Goal: Task Accomplishment & Management: Use online tool/utility

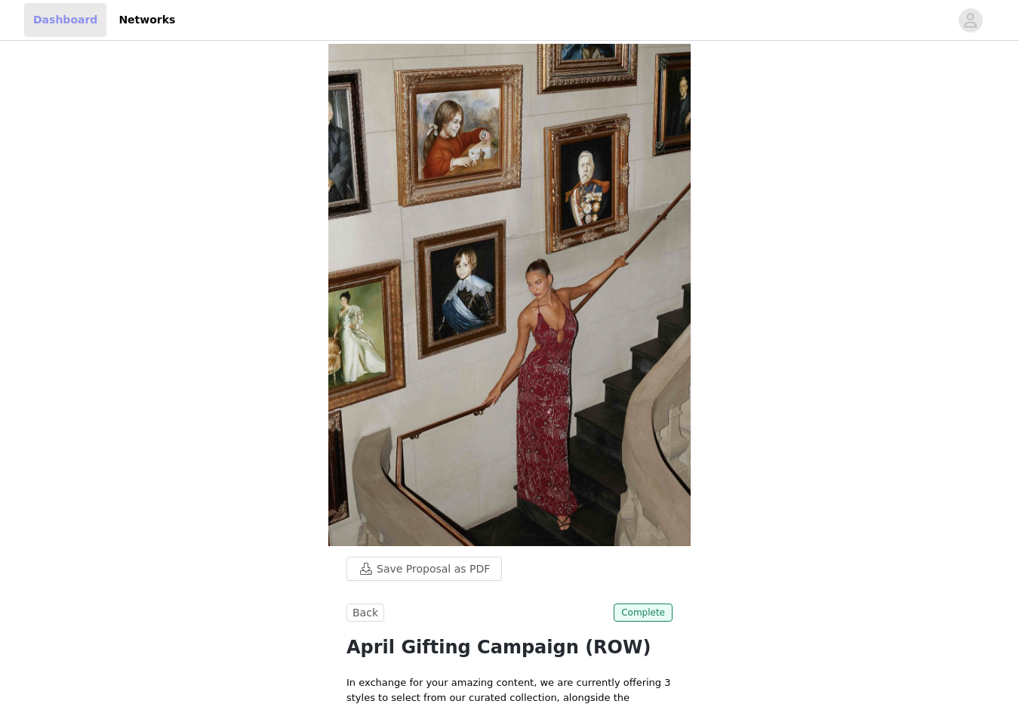
click at [59, 21] on link "Dashboard" at bounding box center [65, 20] width 82 height 34
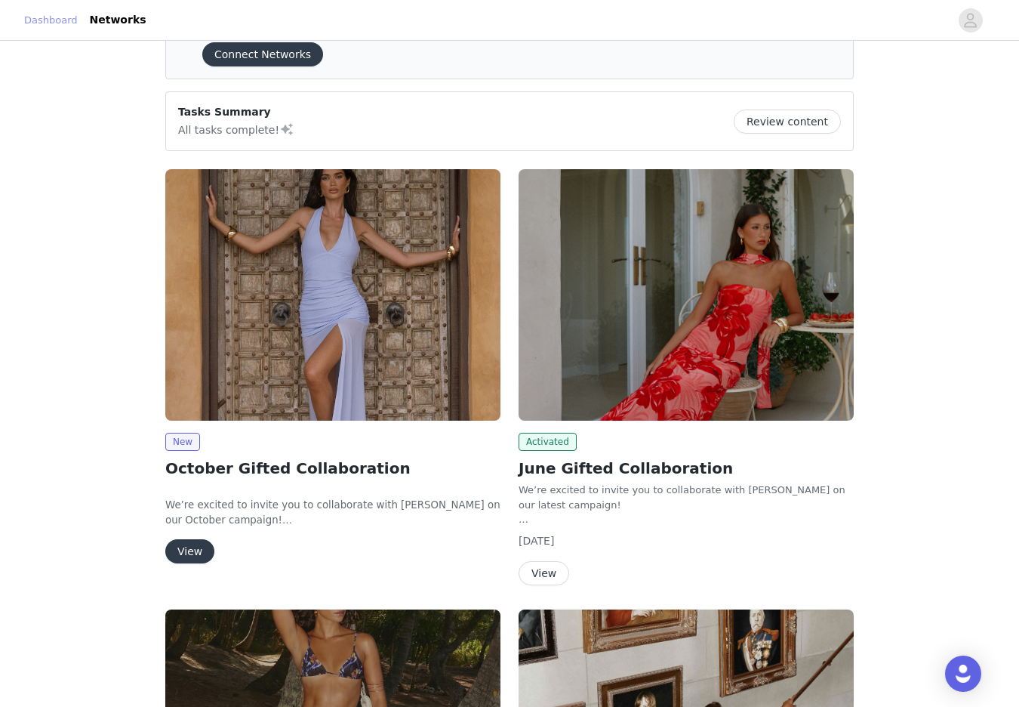
scroll to position [81, 0]
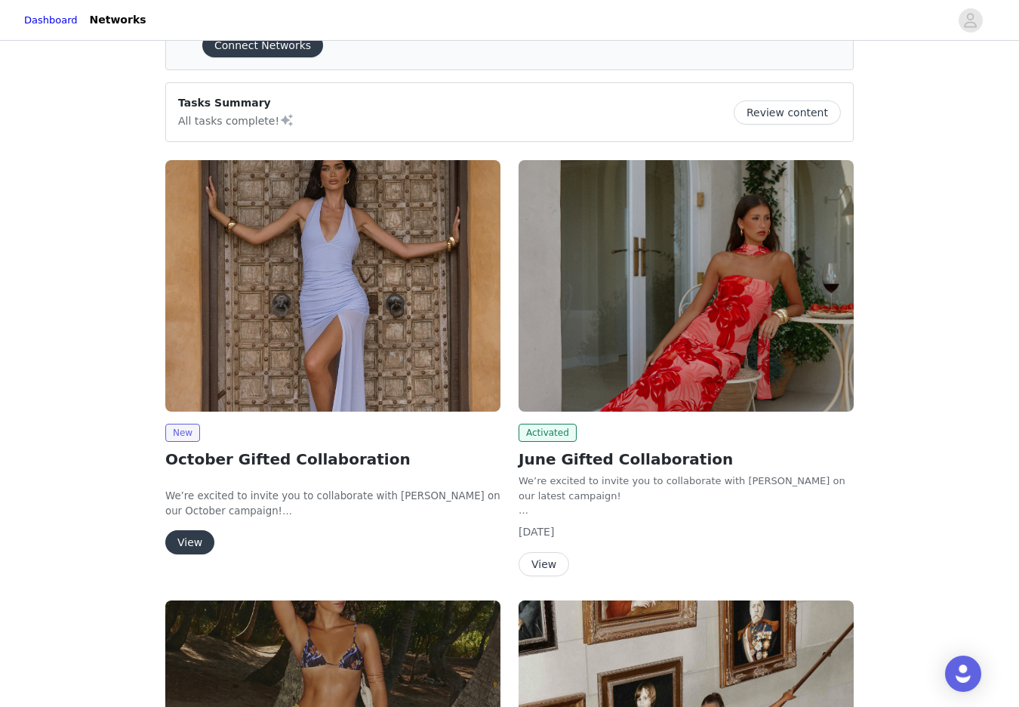
click at [261, 312] on img at bounding box center [332, 285] width 335 height 251
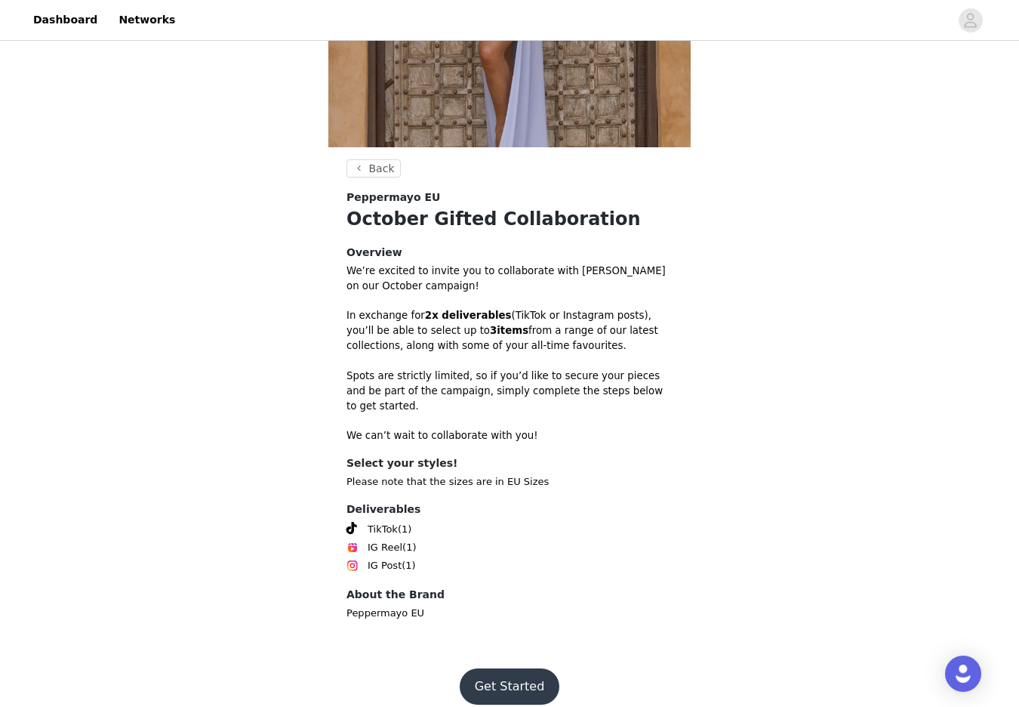
scroll to position [259, 0]
click at [504, 672] on button "Get Started" at bounding box center [510, 686] width 100 height 36
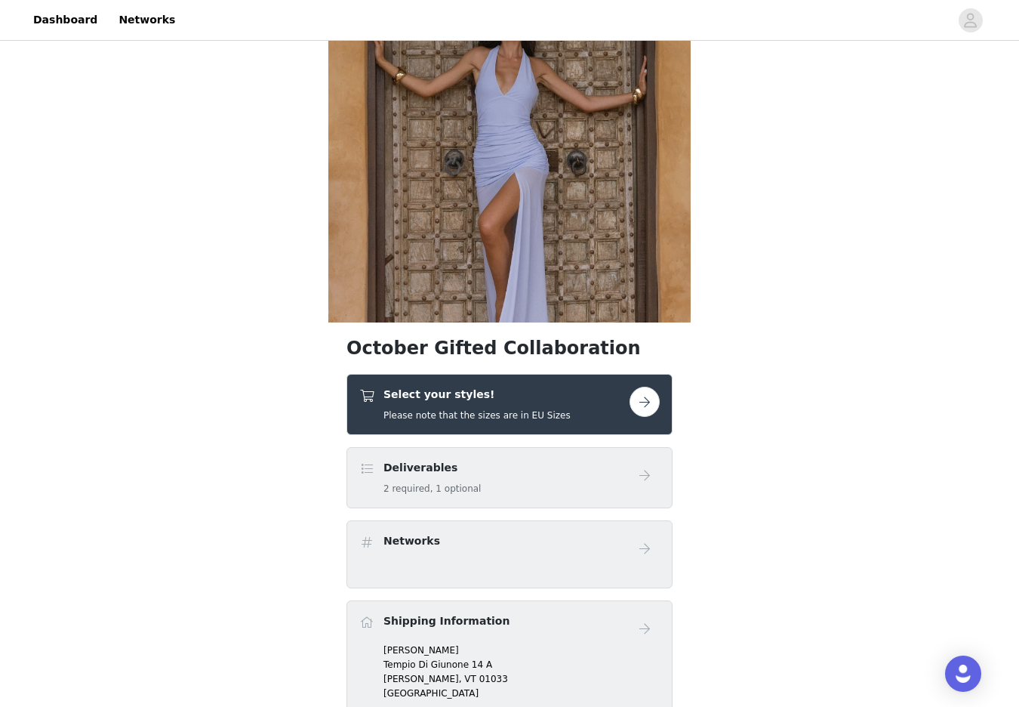
scroll to position [87, 0]
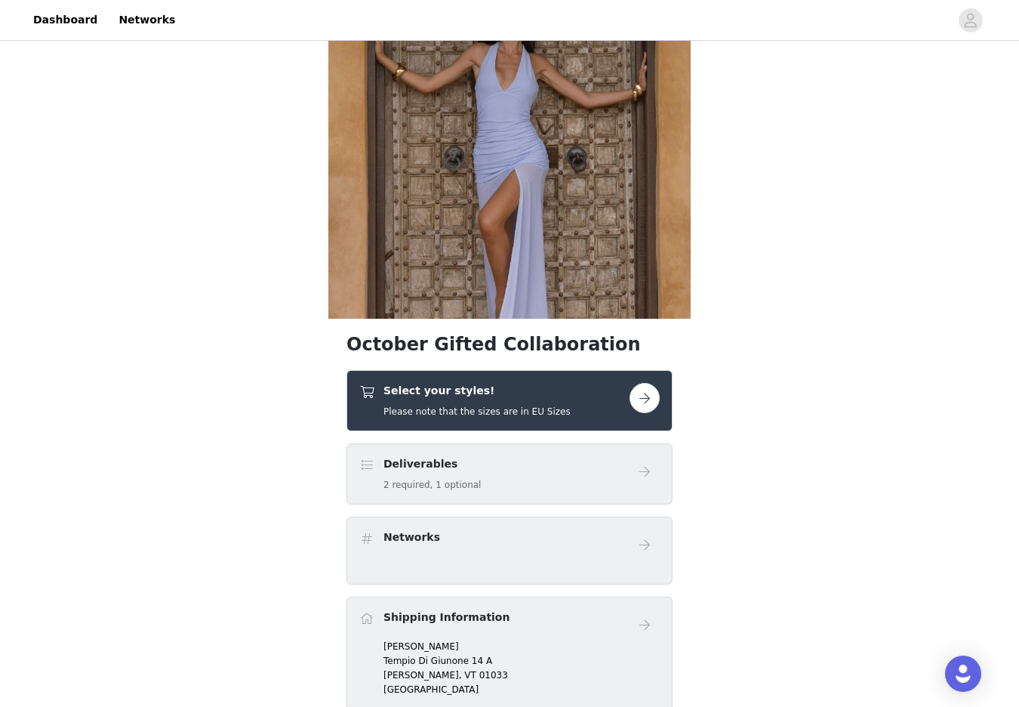
click at [643, 393] on button "button" at bounding box center [645, 398] width 30 height 30
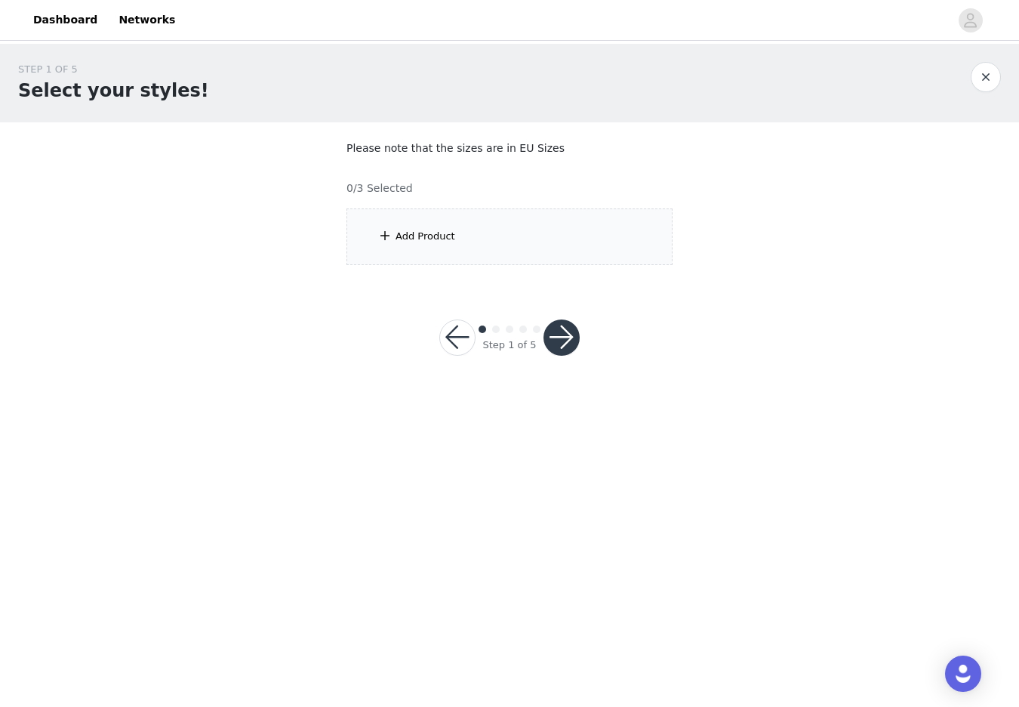
click at [465, 236] on div "Add Product" at bounding box center [510, 236] width 326 height 57
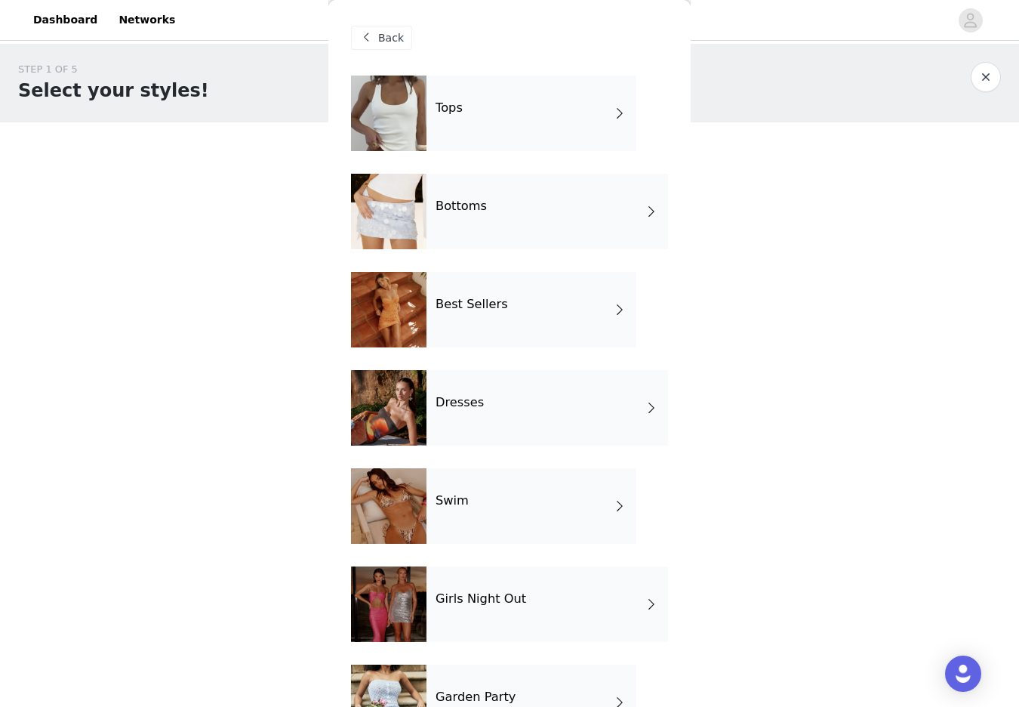
click at [578, 117] on div "Tops" at bounding box center [532, 114] width 210 height 76
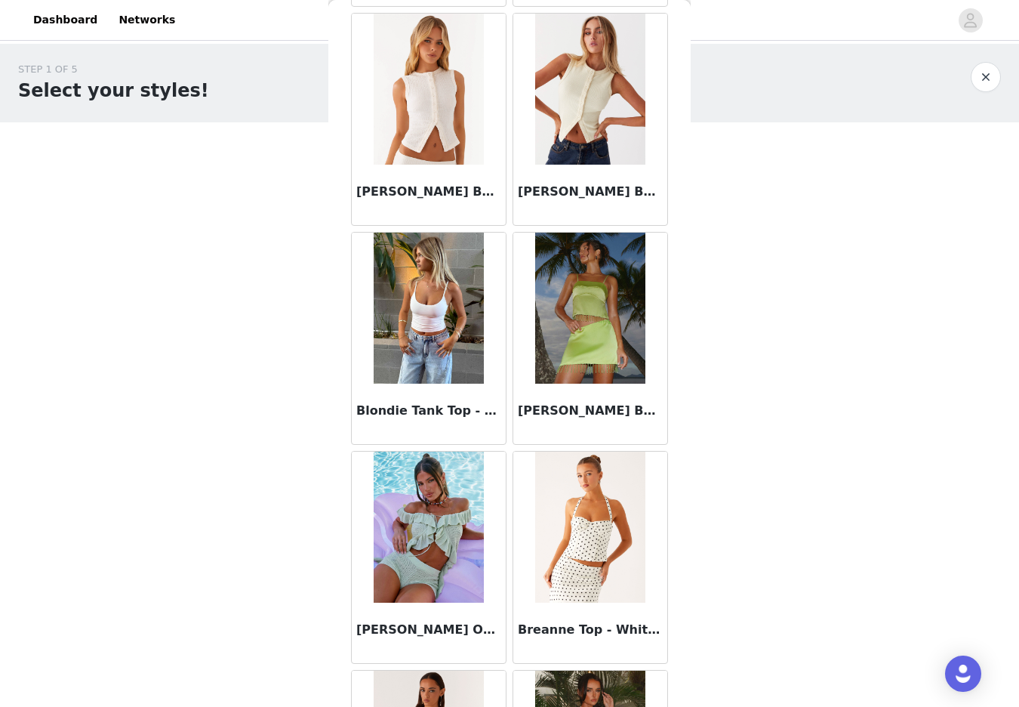
scroll to position [1604, 0]
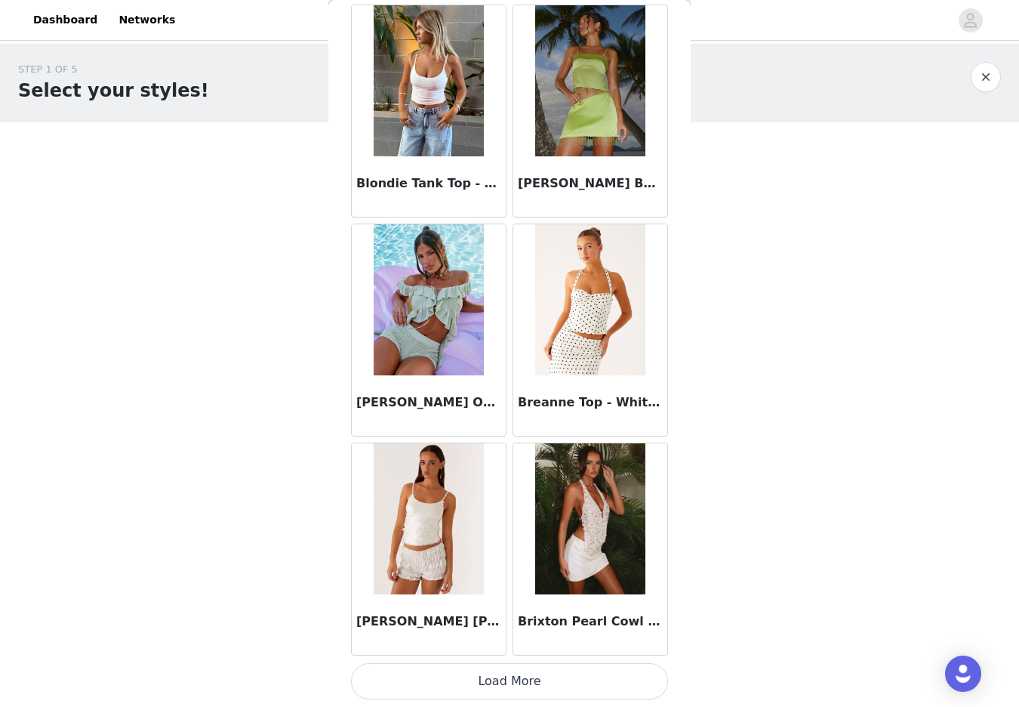
click at [467, 680] on button "Load More" at bounding box center [509, 681] width 317 height 36
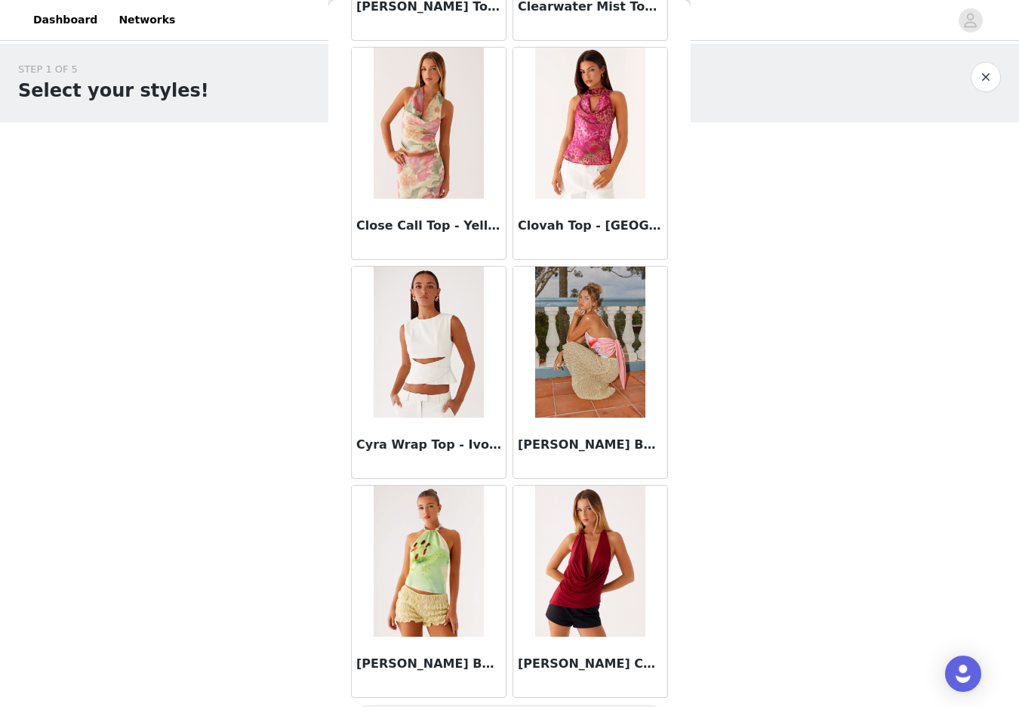
scroll to position [3794, 0]
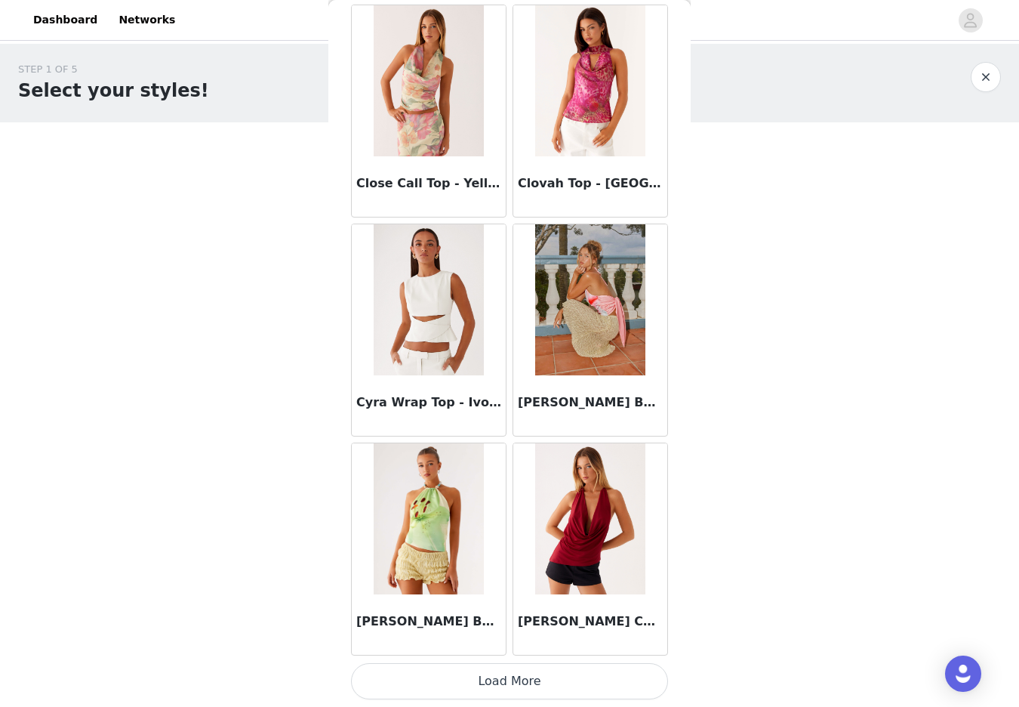
click at [465, 684] on button "Load More" at bounding box center [509, 681] width 317 height 36
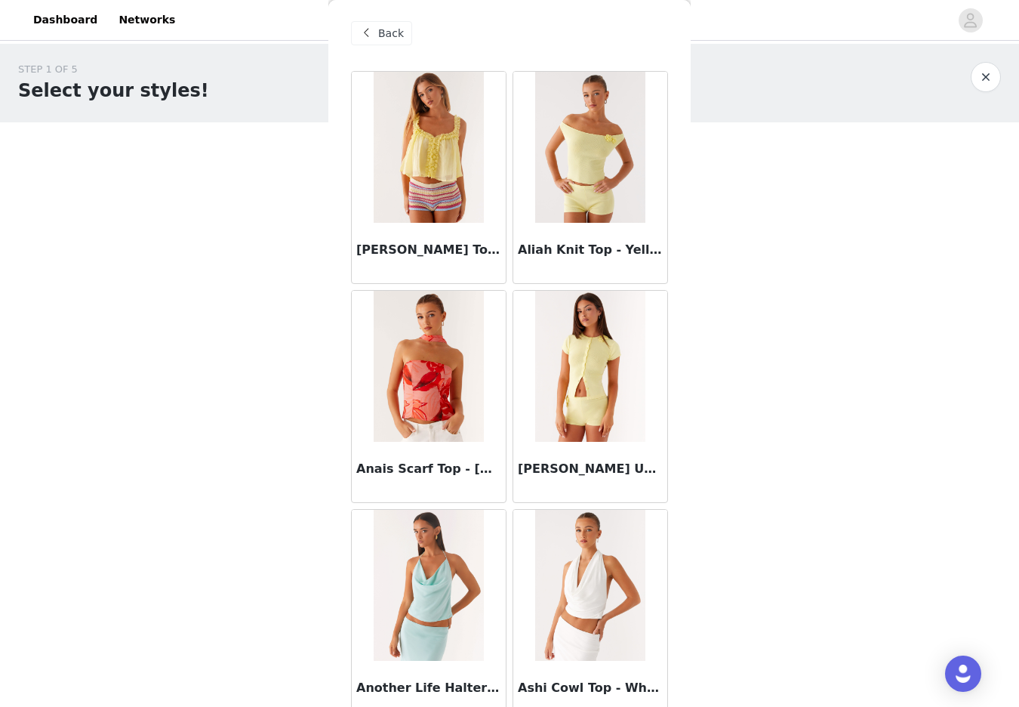
scroll to position [0, 0]
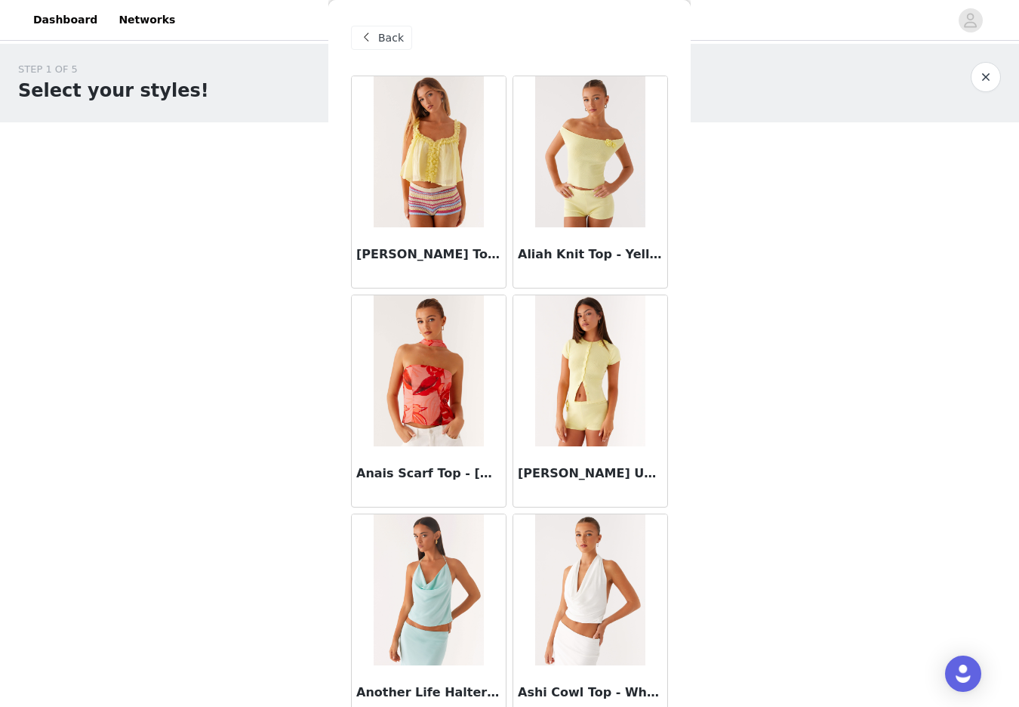
click at [396, 31] on span "Back" at bounding box center [391, 38] width 26 height 16
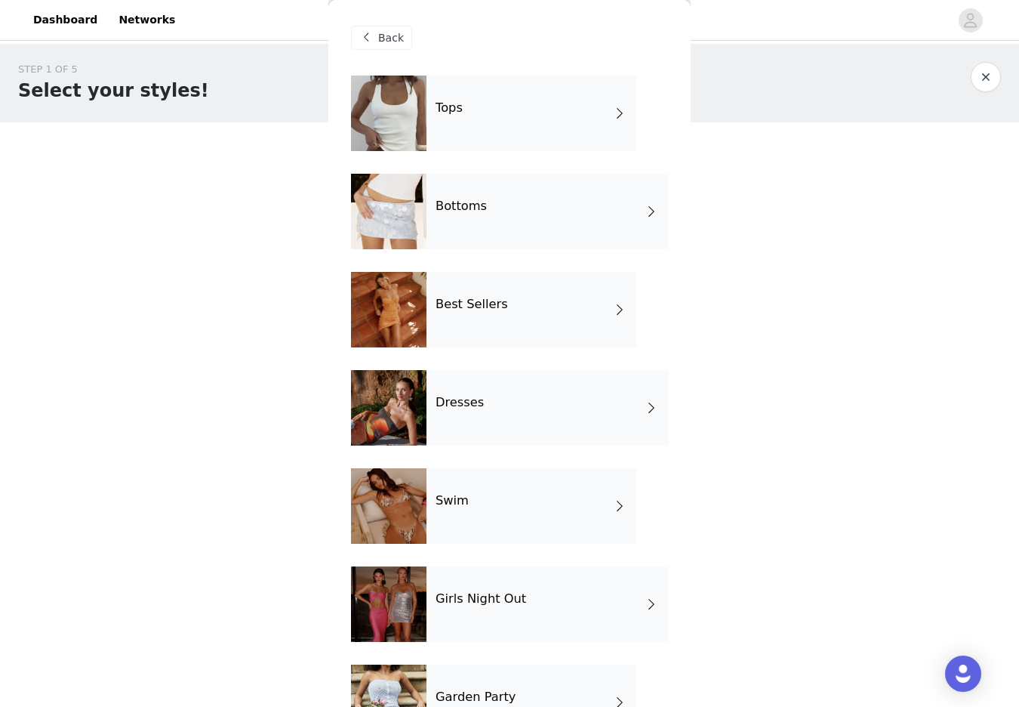
click at [535, 220] on div "Bottoms" at bounding box center [548, 212] width 242 height 76
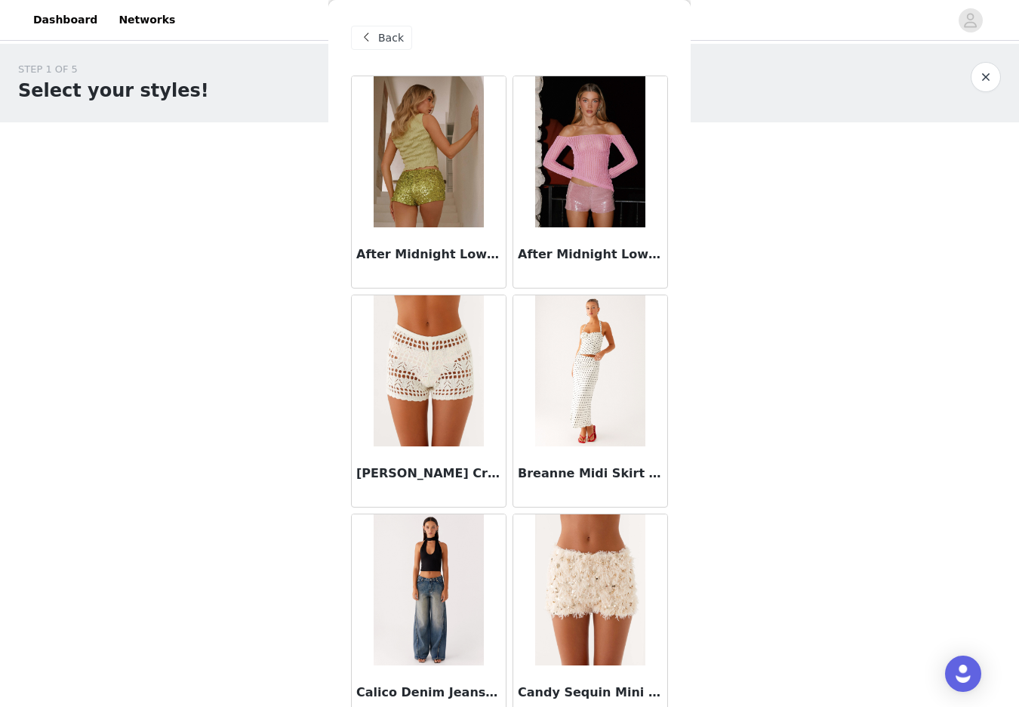
click at [387, 37] on span "Back" at bounding box center [391, 38] width 26 height 16
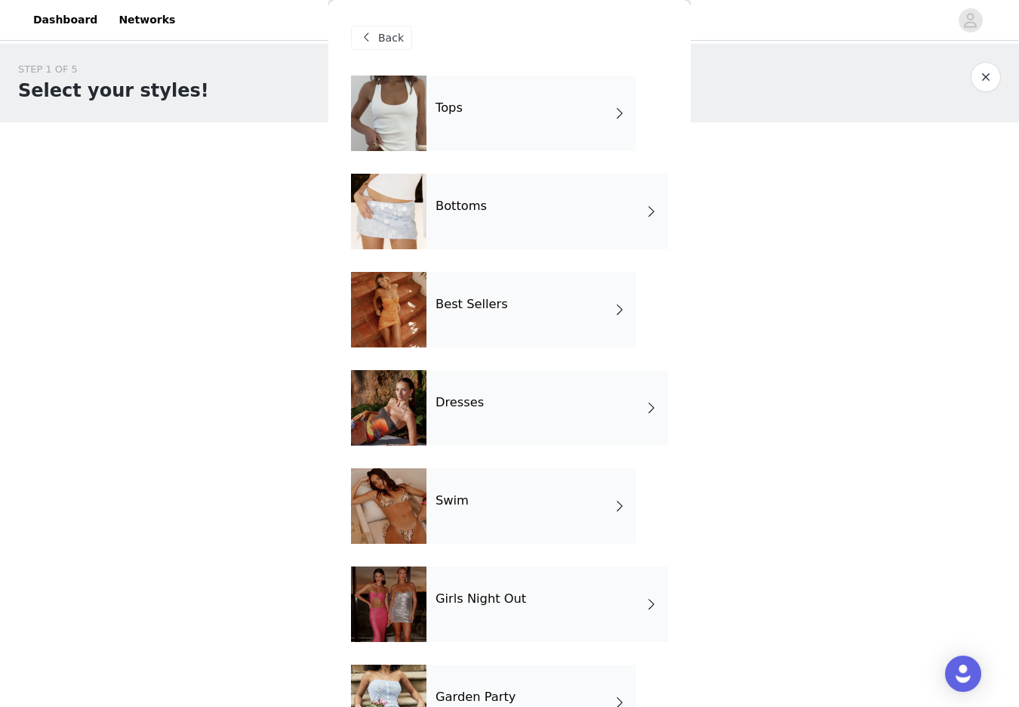
click at [467, 308] on h4 "Best Sellers" at bounding box center [472, 305] width 72 height 14
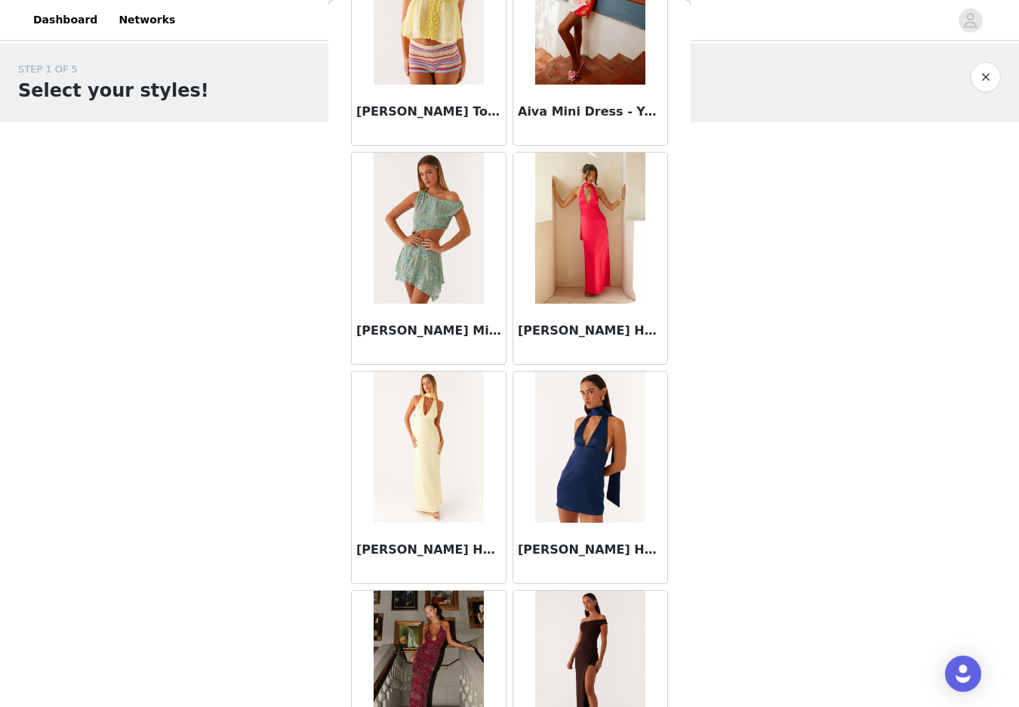
scroll to position [581, 0]
